Goal: Transaction & Acquisition: Purchase product/service

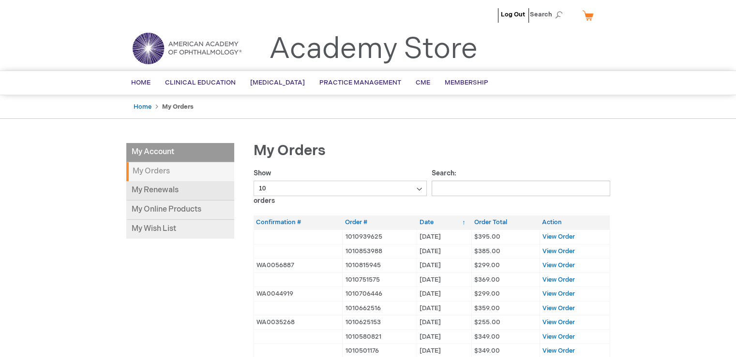
click at [142, 193] on link "My Renewals" at bounding box center [180, 190] width 108 height 19
click at [173, 190] on link "My Renewals" at bounding box center [180, 190] width 108 height 19
click at [155, 207] on link "My Online Products" at bounding box center [180, 210] width 108 height 19
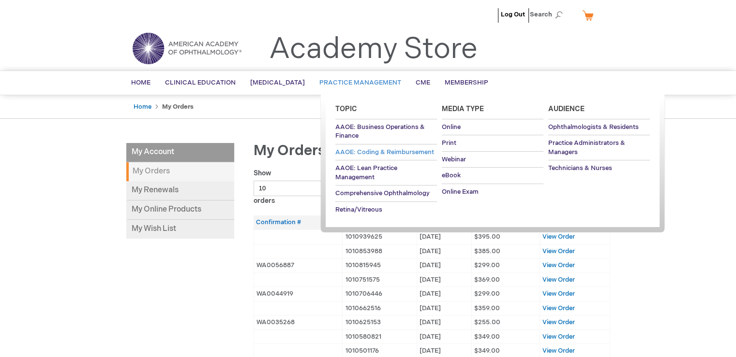
click at [374, 152] on span "AAOE: Coding & Reimbursement" at bounding box center [384, 153] width 99 height 8
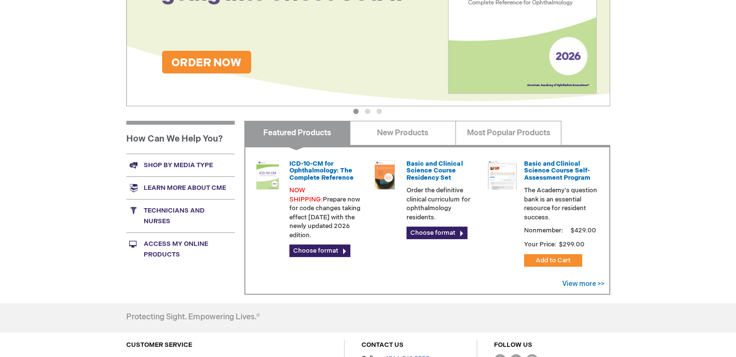
scroll to position [290, 0]
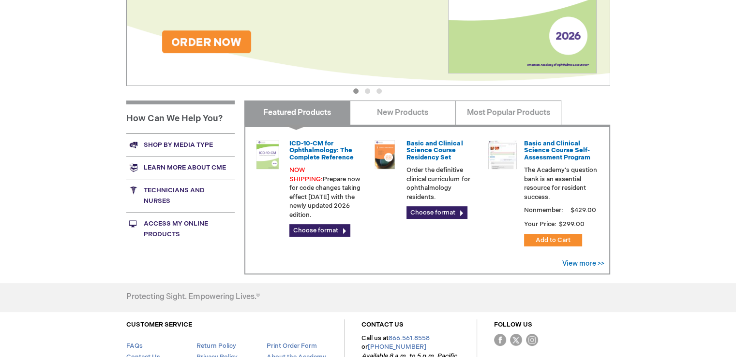
click at [196, 144] on link "Shop by media type" at bounding box center [180, 145] width 108 height 23
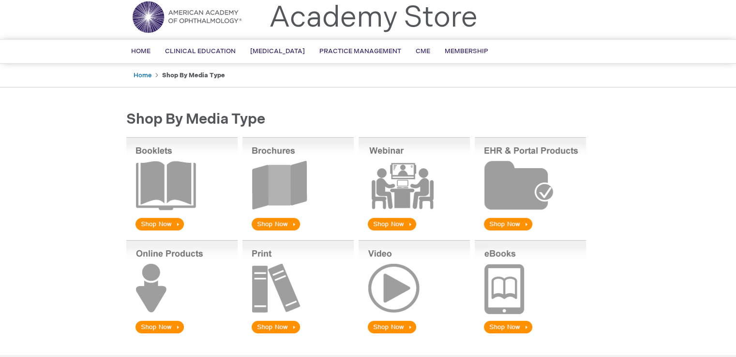
scroll to position [48, 0]
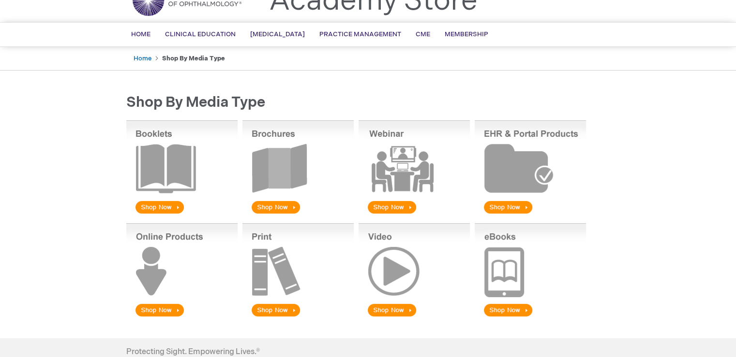
click at [163, 310] on img at bounding box center [181, 270] width 111 height 95
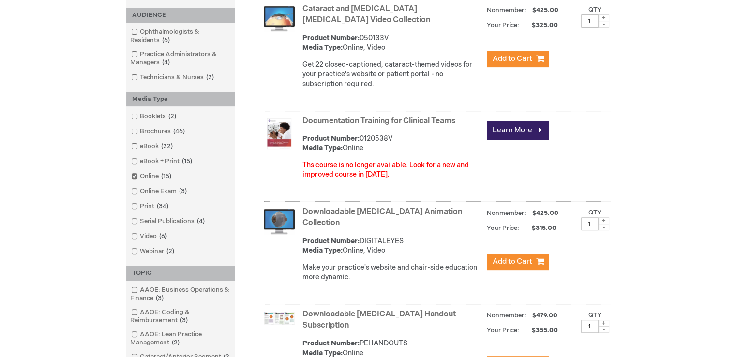
scroll to position [339, 0]
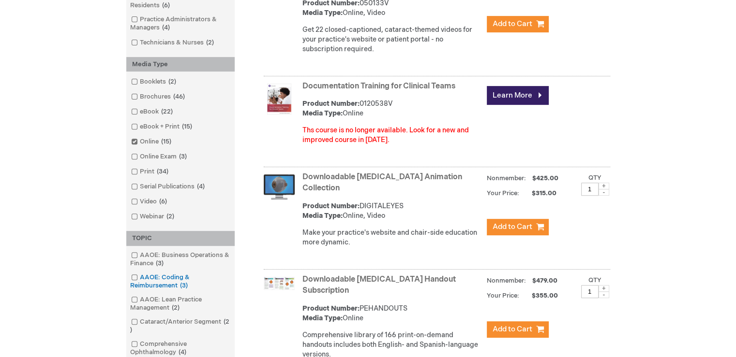
click at [140, 279] on span at bounding box center [140, 278] width 0 height 8
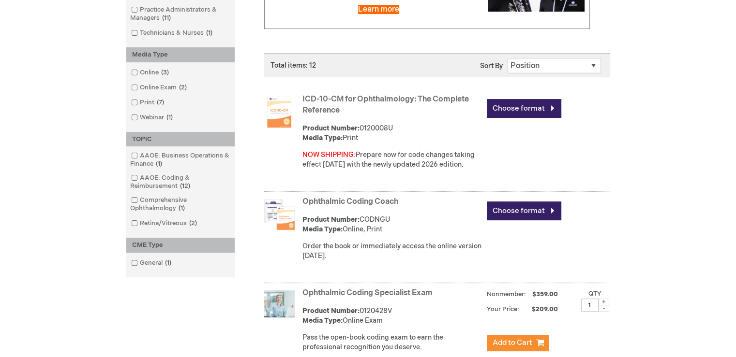
scroll to position [242, 0]
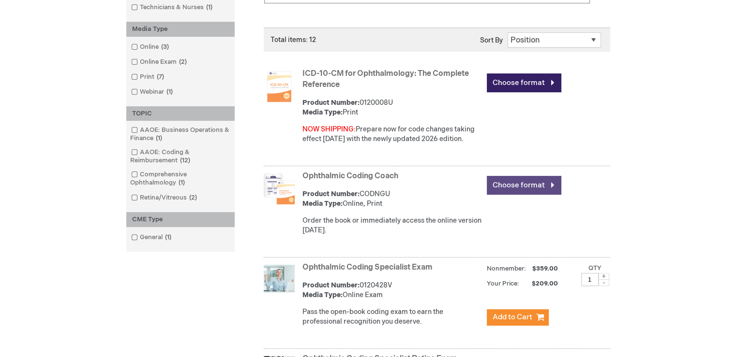
click at [510, 188] on link "Choose format" at bounding box center [524, 185] width 74 height 19
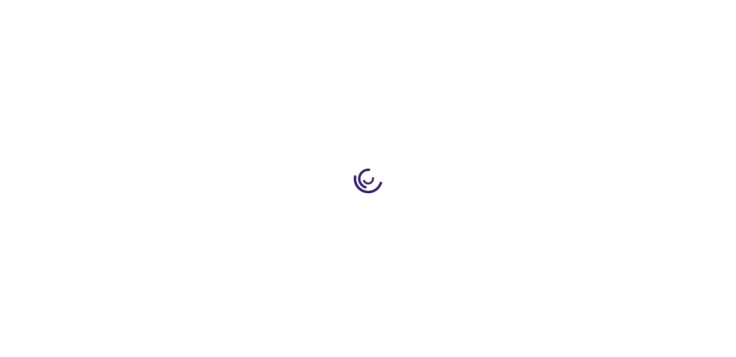
type input "0"
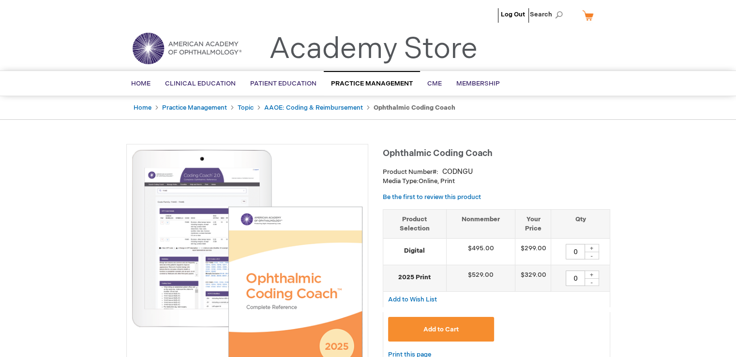
click at [592, 275] on div "+" at bounding box center [591, 275] width 15 height 8
type input "1"
click at [454, 331] on span "Add to Cart" at bounding box center [440, 330] width 35 height 8
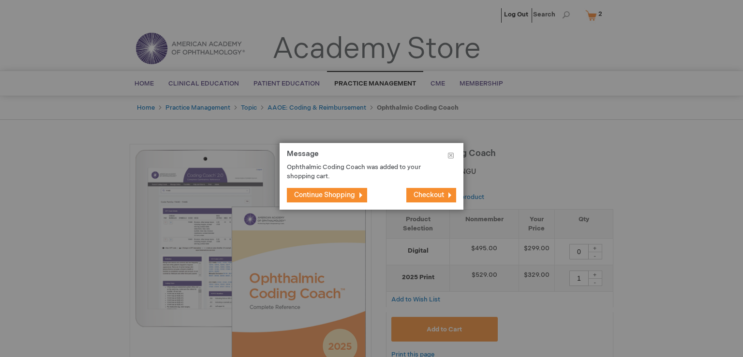
click at [346, 200] on button "Continue Shopping" at bounding box center [327, 195] width 80 height 15
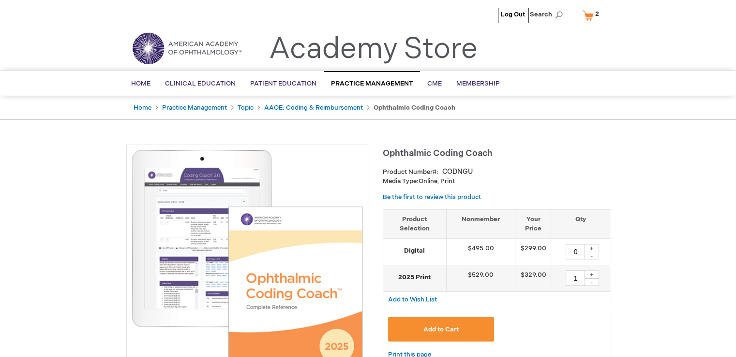
click at [584, 17] on link "My Cart 2 2 items" at bounding box center [592, 15] width 25 height 17
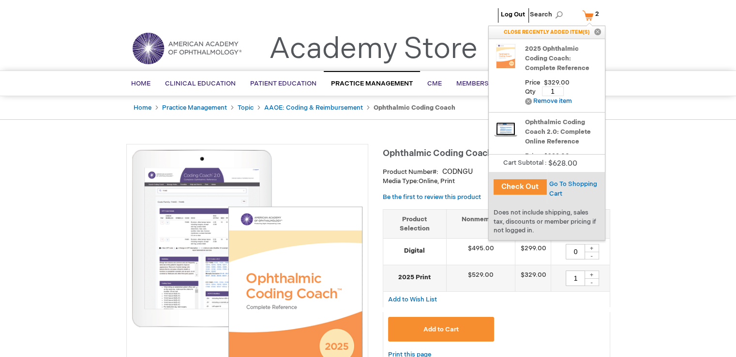
click at [527, 188] on button "Check Out" at bounding box center [519, 186] width 53 height 15
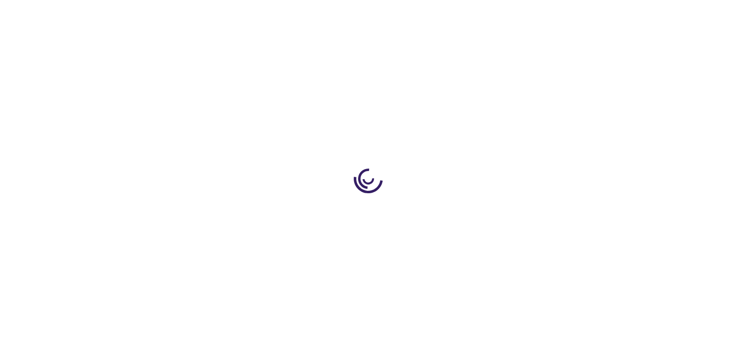
select select "US"
select select "42"
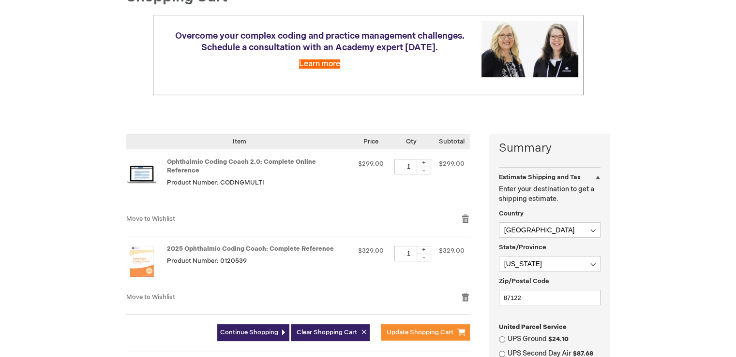
scroll to position [145, 0]
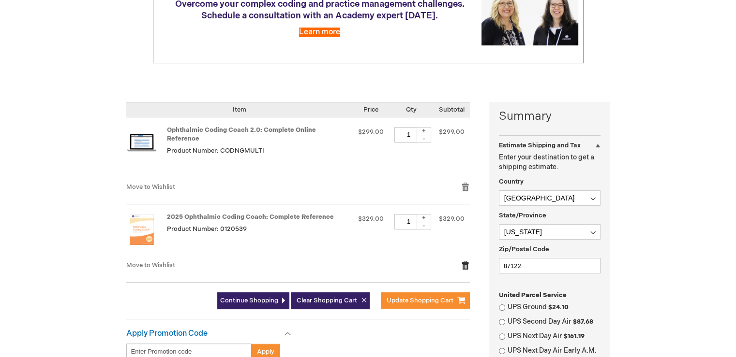
click at [464, 261] on link "Remove item" at bounding box center [465, 266] width 9 height 10
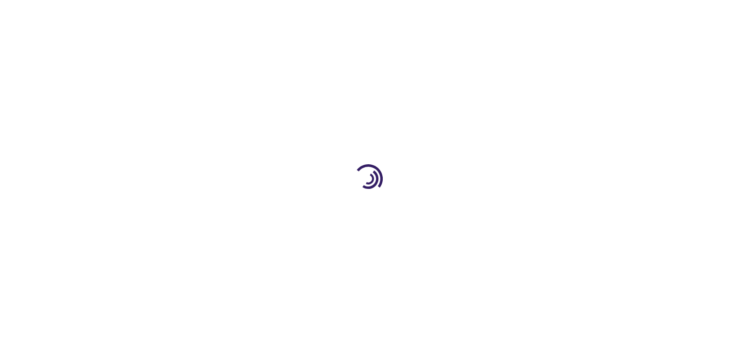
select select "US"
select select "42"
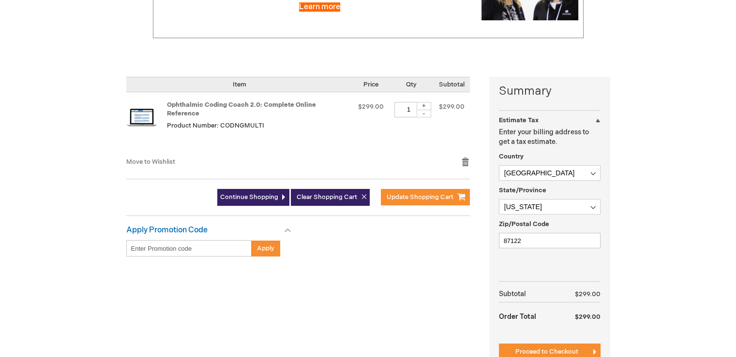
scroll to position [194, 0]
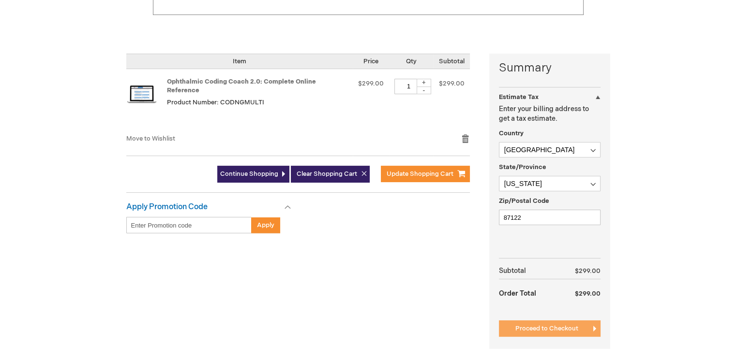
click at [537, 327] on span "Proceed to Checkout" at bounding box center [546, 329] width 63 height 8
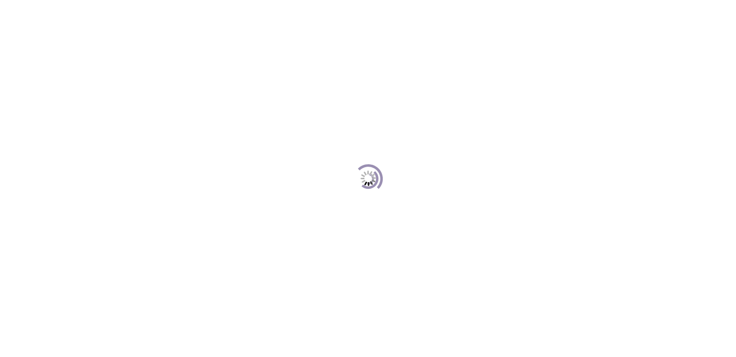
scroll to position [132, 0]
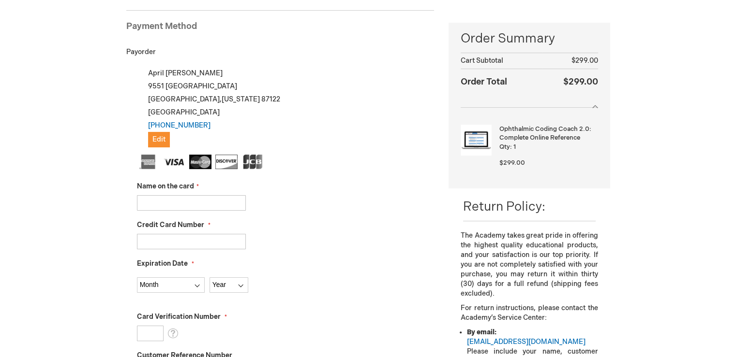
drag, startPoint x: 415, startPoint y: 147, endPoint x: 422, endPoint y: 143, distance: 8.2
click at [415, 147] on div "My billing and shipping address are the same [PERSON_NAME] [STREET_ADDRESS][US_…" at bounding box center [280, 297] width 308 height 460
